Goal: Ask a question

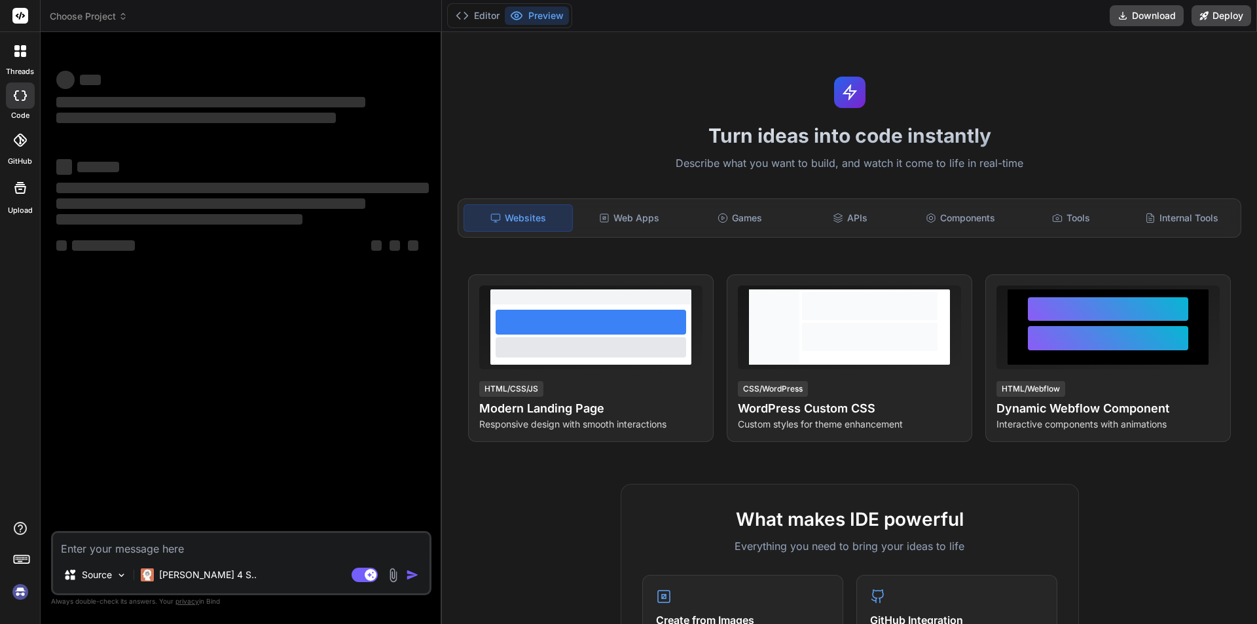
click at [90, 548] on textarea at bounding box center [241, 545] width 376 height 24
type textarea "x"
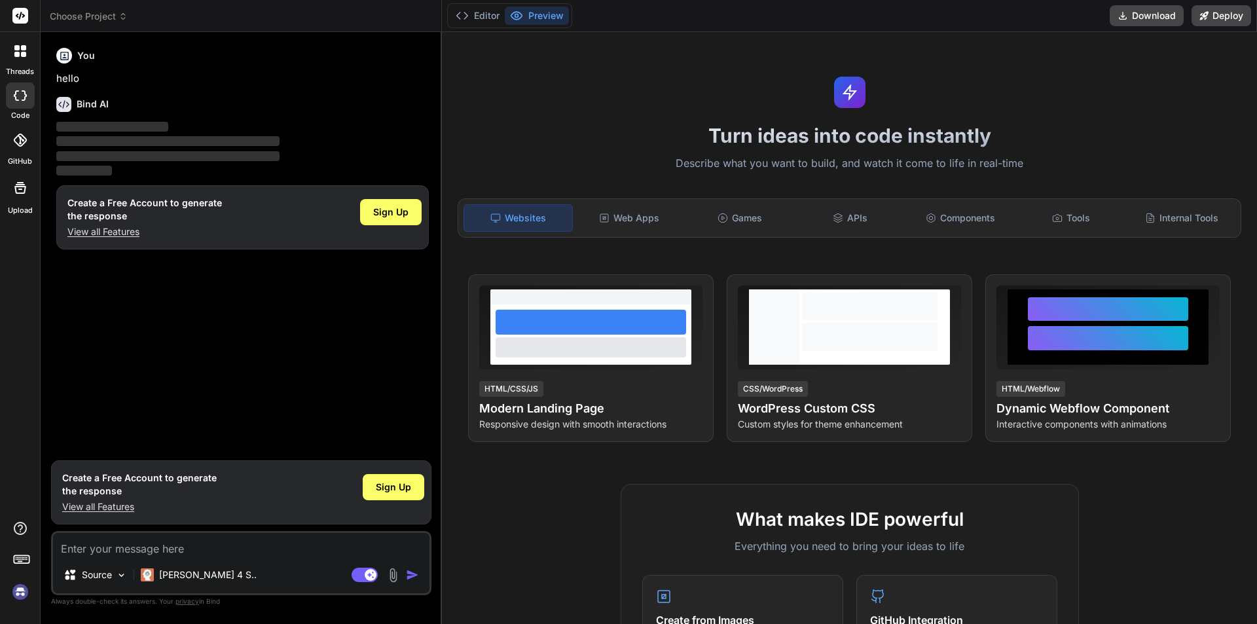
type textarea "robo 3T or node m cucction kase bnaye"
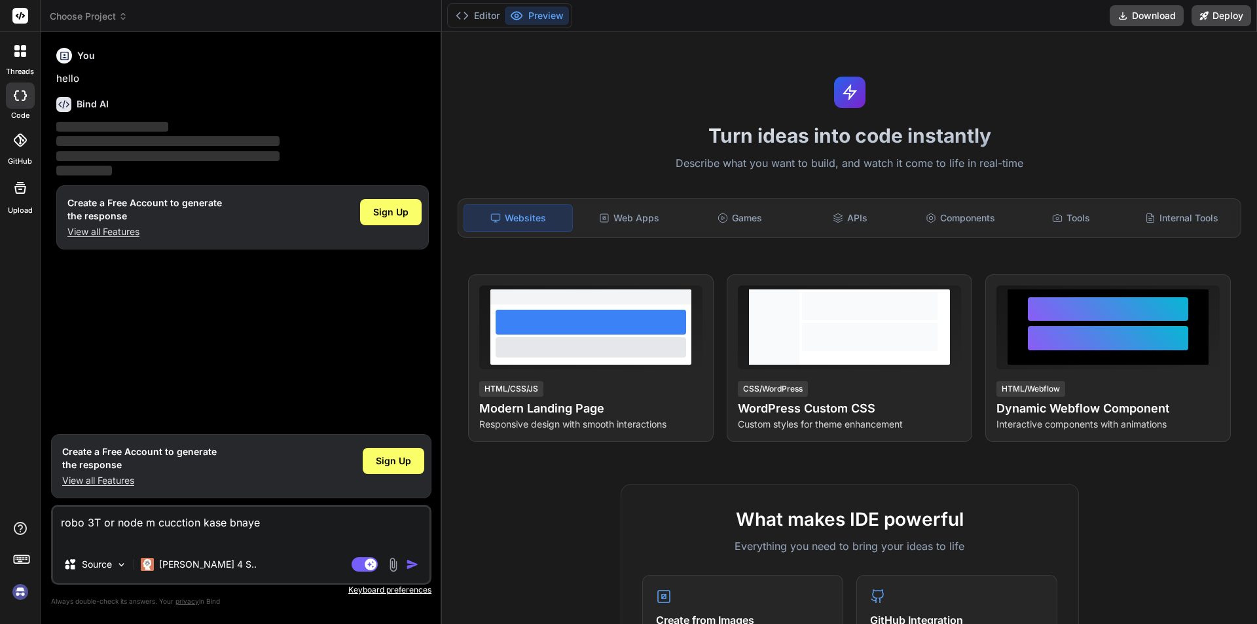
type textarea "x"
type textarea "robo 3T or node m cucction kase bnaye"
click at [271, 558] on div "Source Claude 4 S.." at bounding box center [241, 566] width 376 height 31
click at [411, 563] on img "button" at bounding box center [412, 564] width 13 height 13
click at [277, 537] on textarea "robo 3T or node m cucction kase bnaye" at bounding box center [241, 526] width 376 height 39
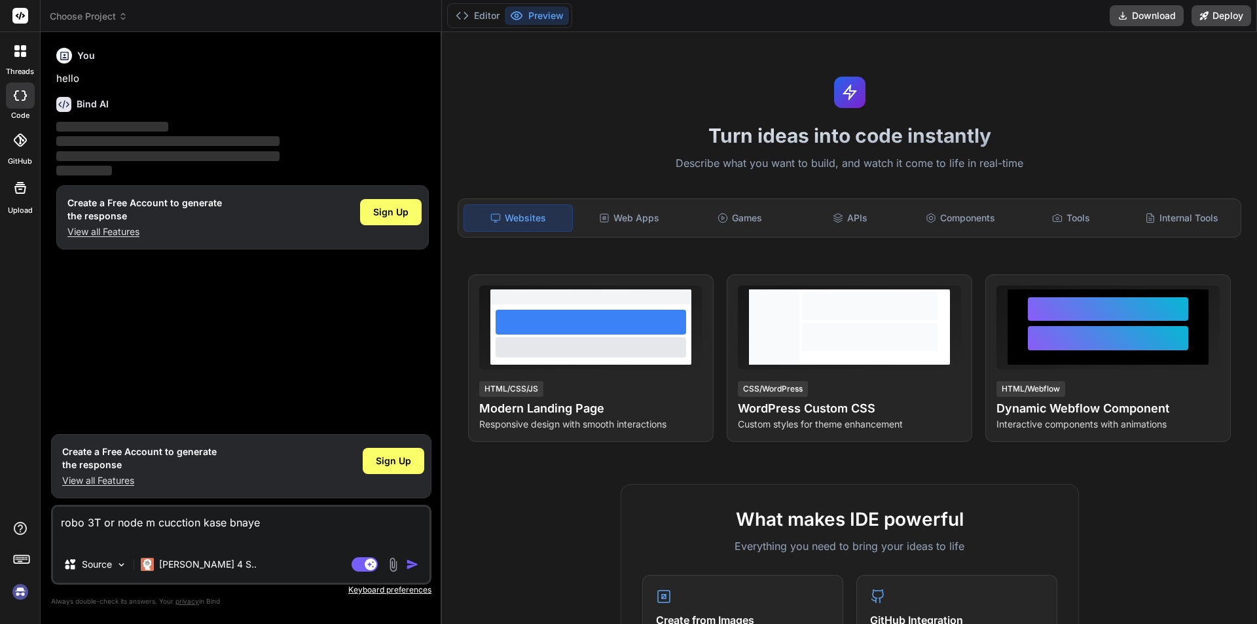
click at [351, 554] on div "Source Claude 4 S.." at bounding box center [241, 566] width 376 height 31
click at [369, 562] on icon at bounding box center [370, 563] width 7 height 7
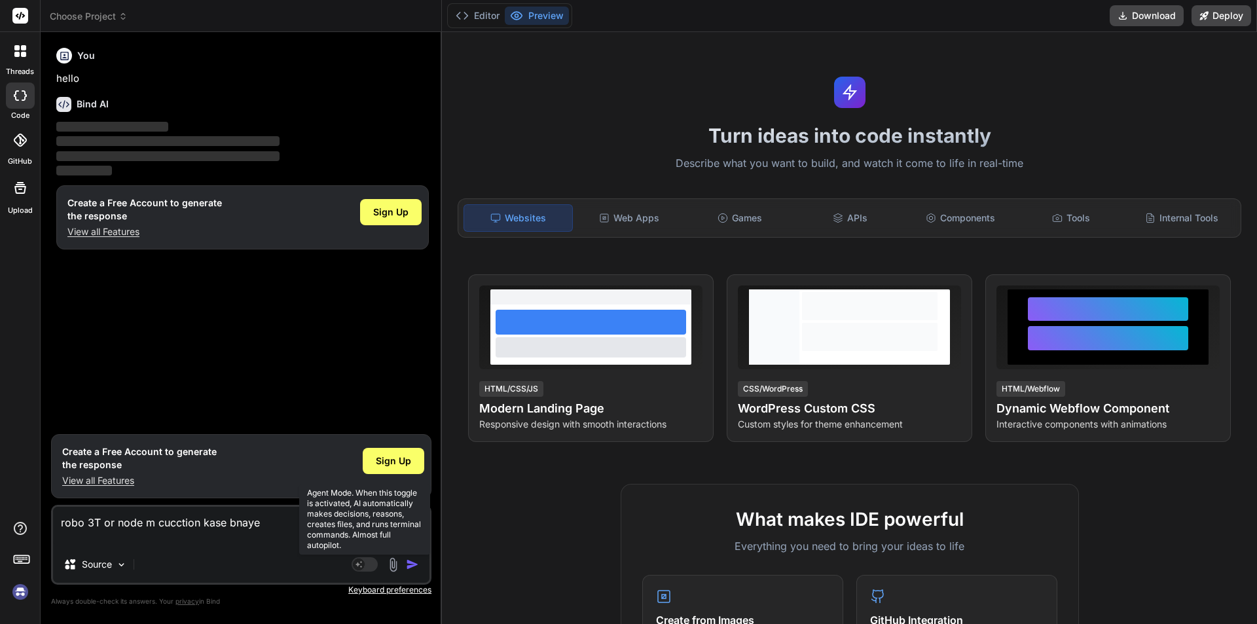
click at [364, 565] on rect at bounding box center [359, 564] width 12 height 12
type textarea "x"
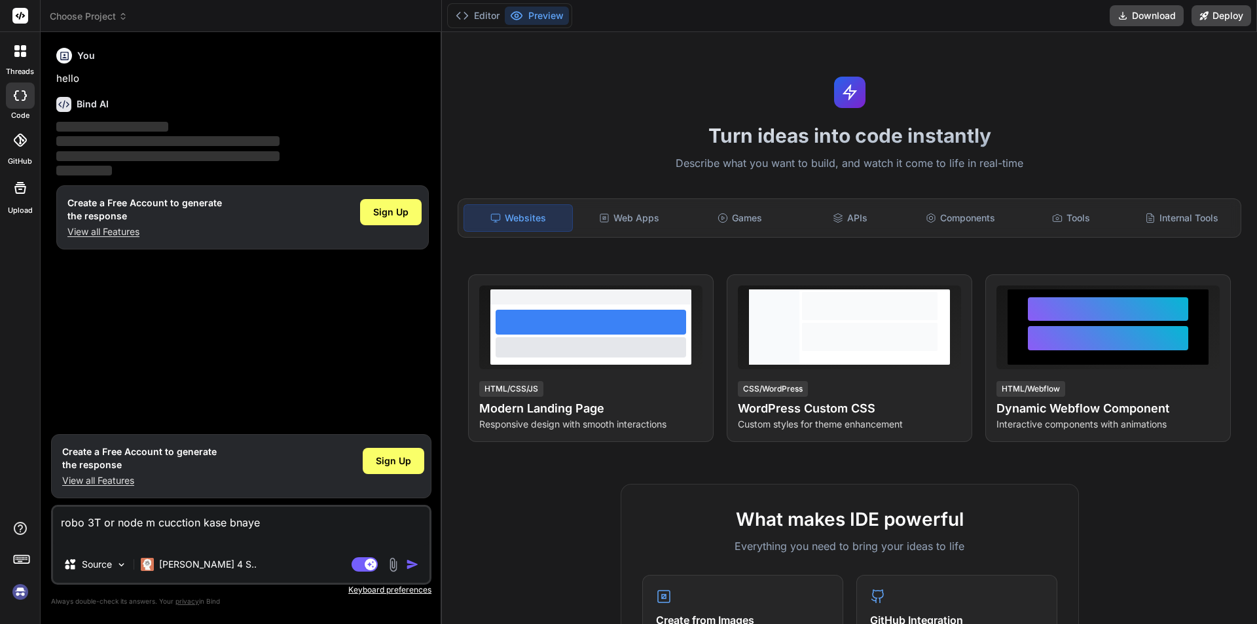
click at [389, 564] on img at bounding box center [392, 564] width 15 height 15
